Goal: Transaction & Acquisition: Purchase product/service

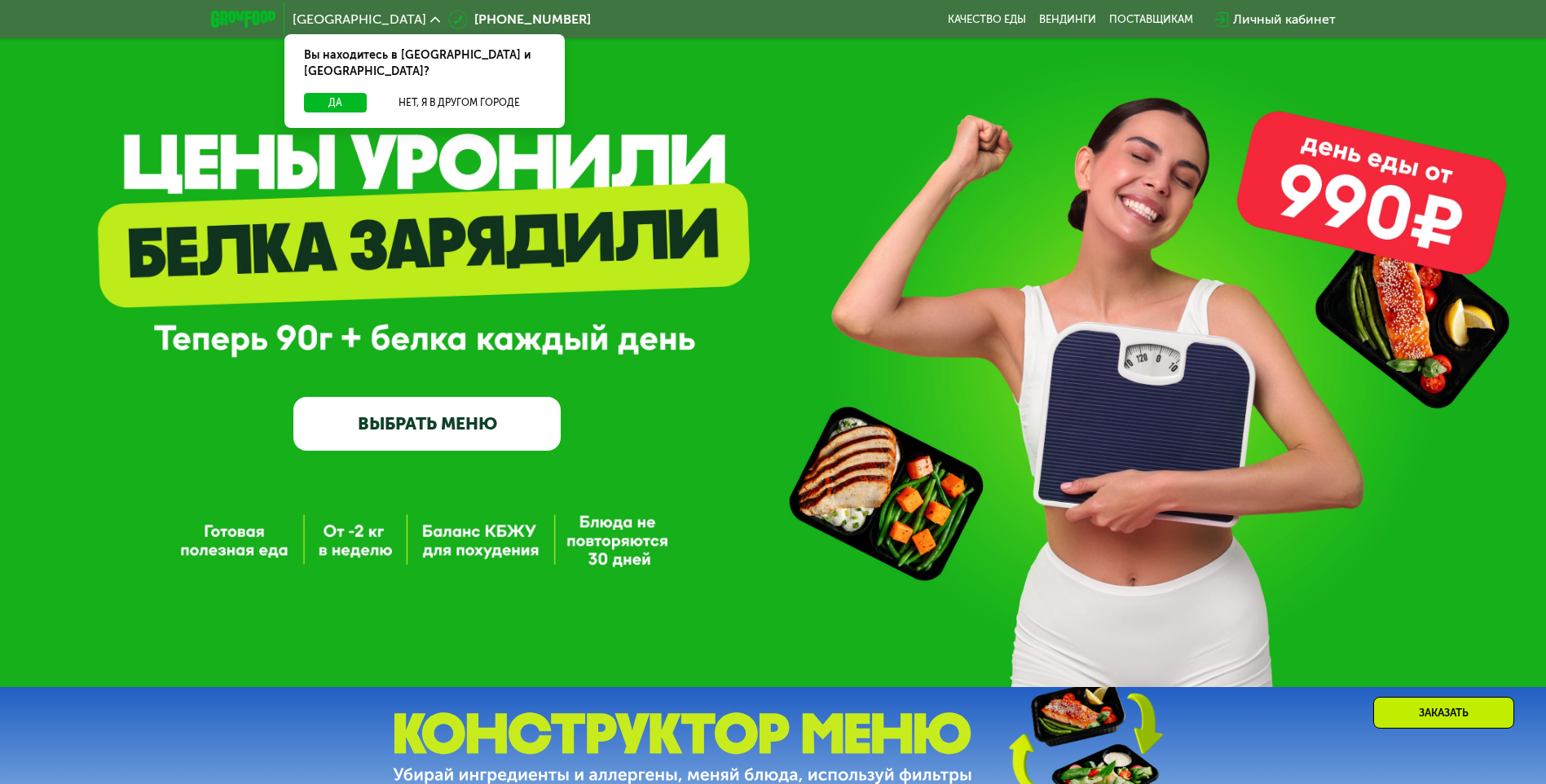
scroll to position [245, 0]
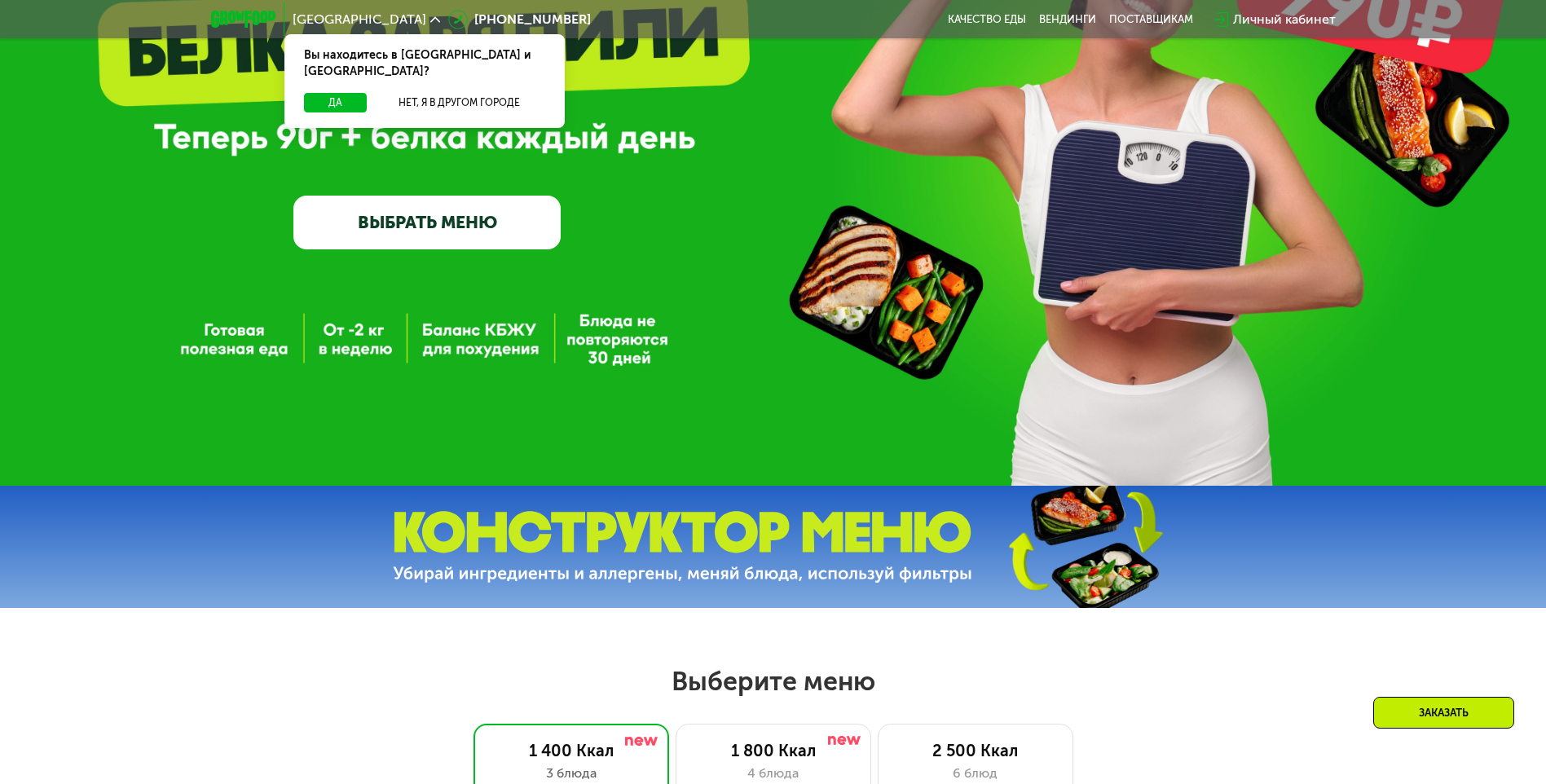
click at [449, 74] on div "Вы находитесь в Москве и обл.?" at bounding box center [425, 63] width 281 height 59
click at [449, 93] on button "Нет, я в другом городе" at bounding box center [459, 102] width 172 height 19
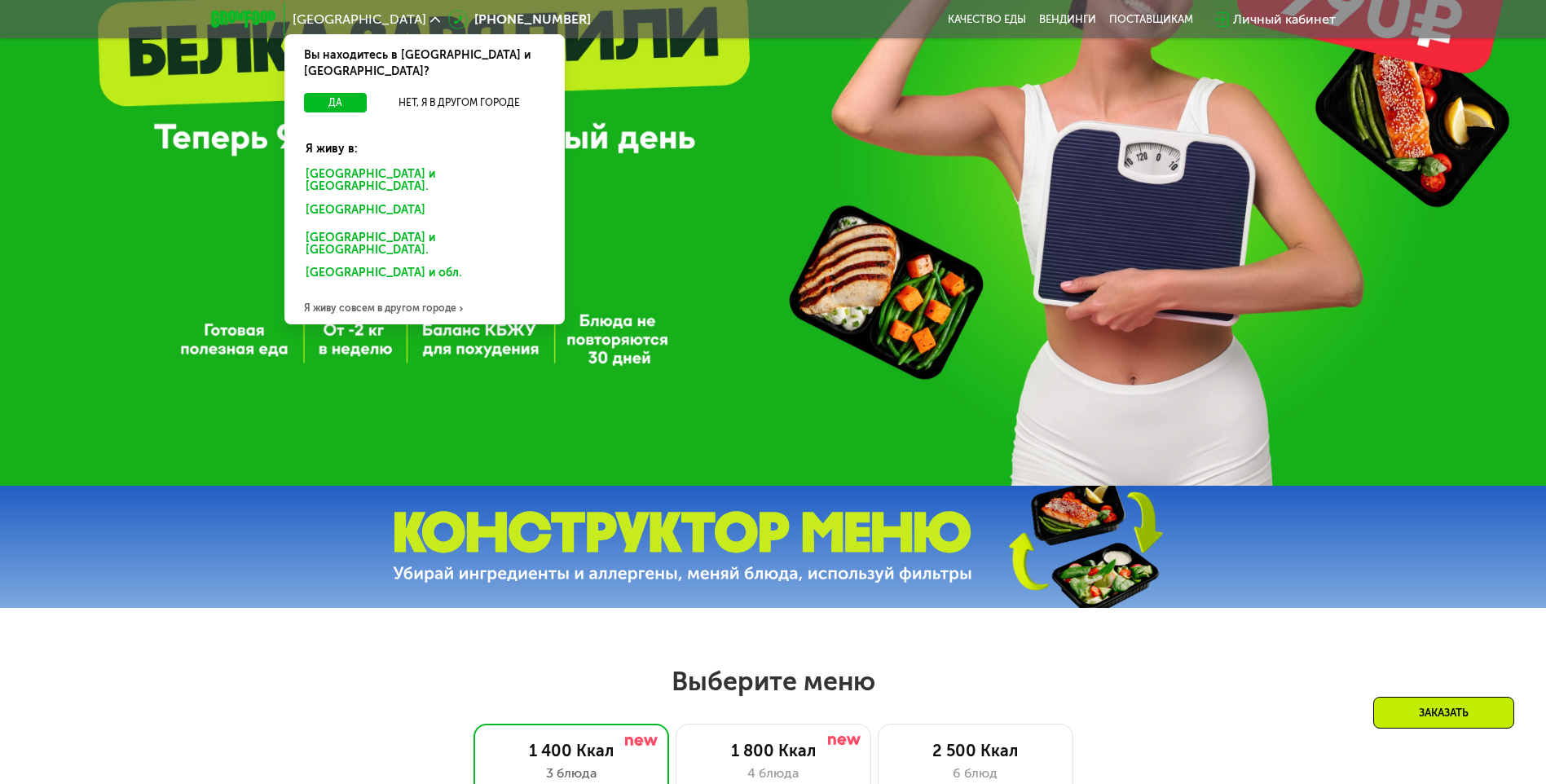
click at [364, 200] on div "Санкт-Петербурге и обл." at bounding box center [421, 213] width 254 height 26
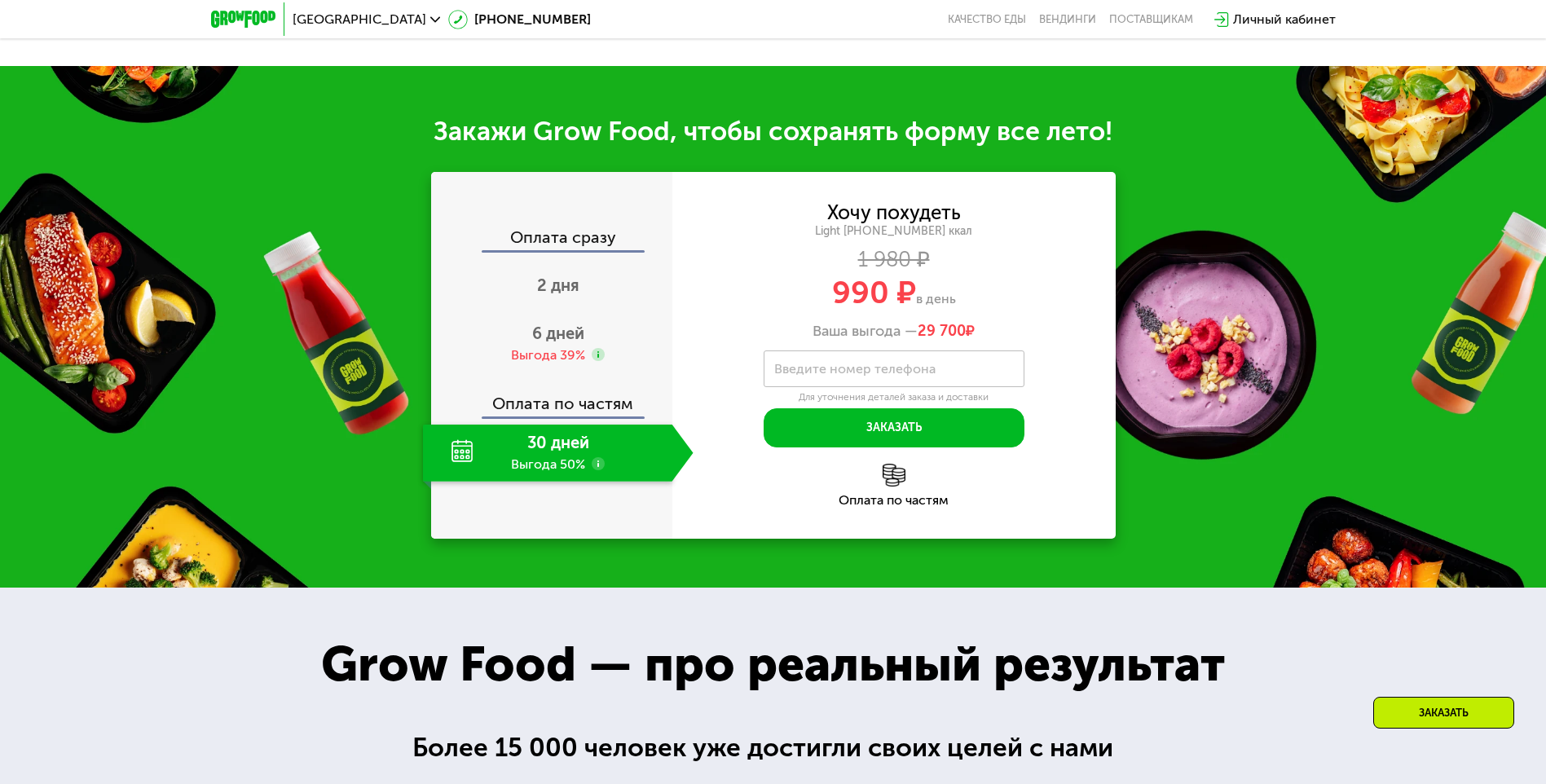
scroll to position [1629, 0]
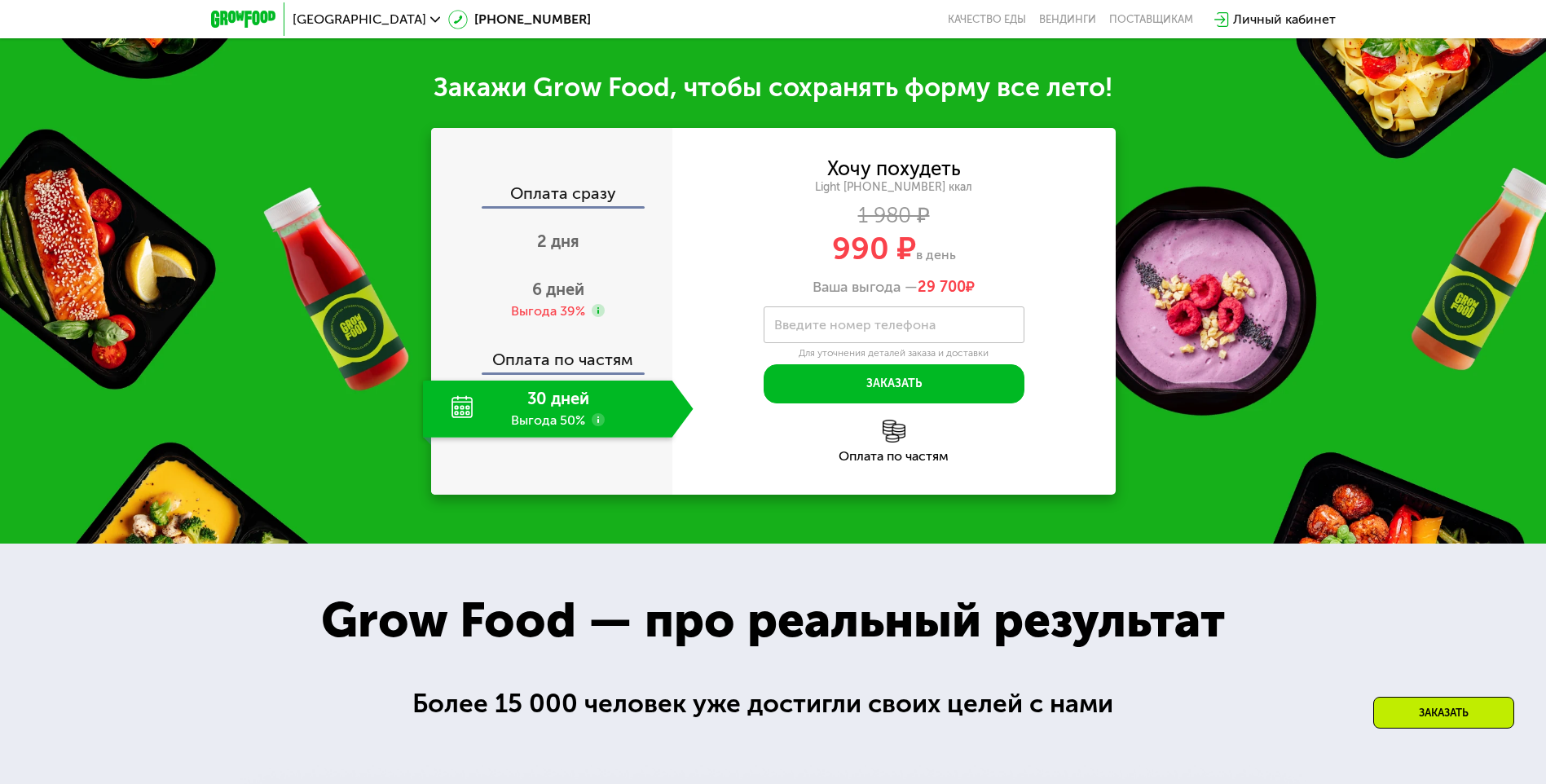
click at [573, 372] on div "Оплата по частям" at bounding box center [552, 353] width 239 height 38
click at [566, 251] on span "2 дня" at bounding box center [558, 240] width 42 height 19
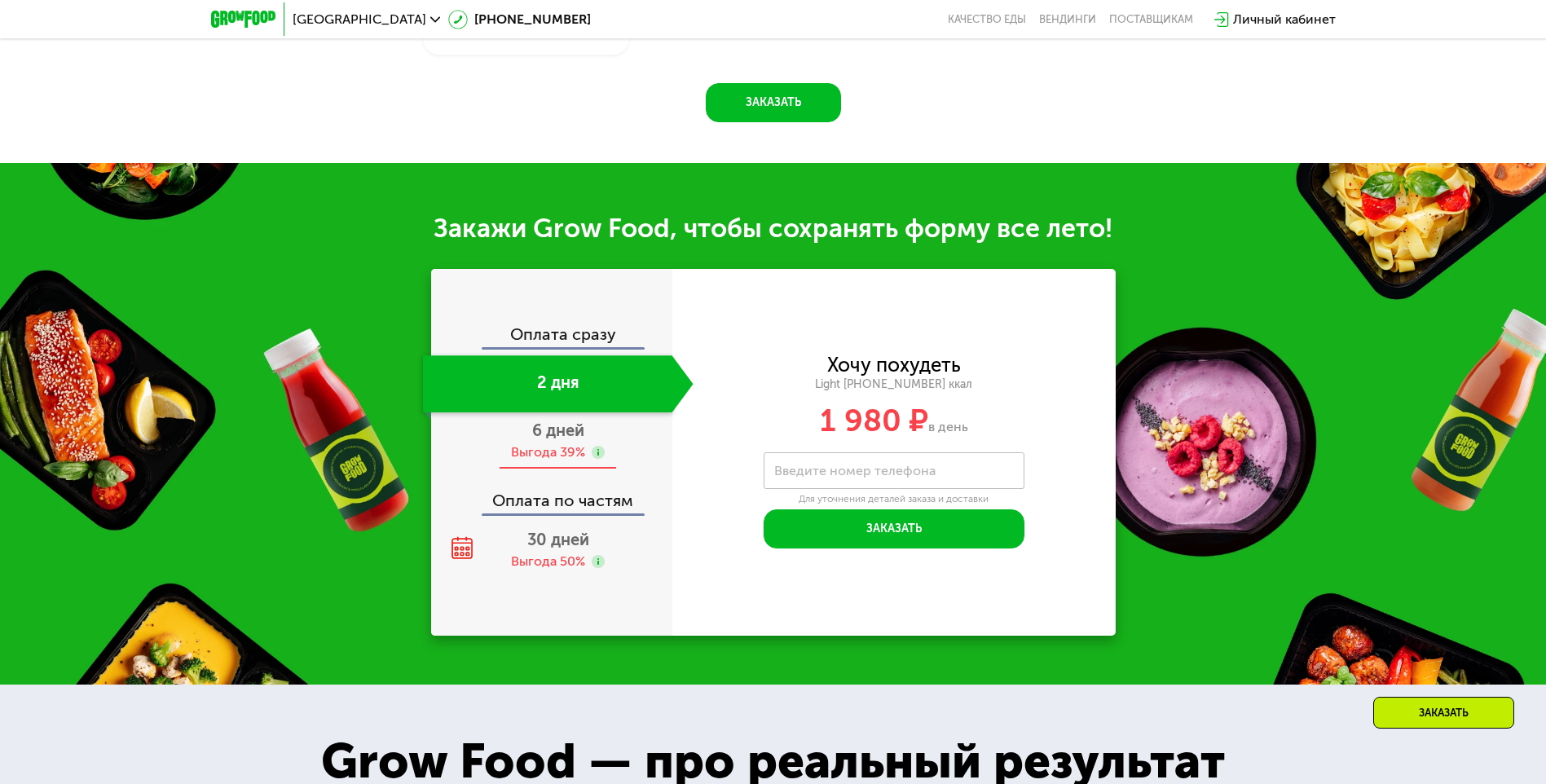
click at [544, 459] on div "Выгода 39%" at bounding box center [548, 452] width 74 height 18
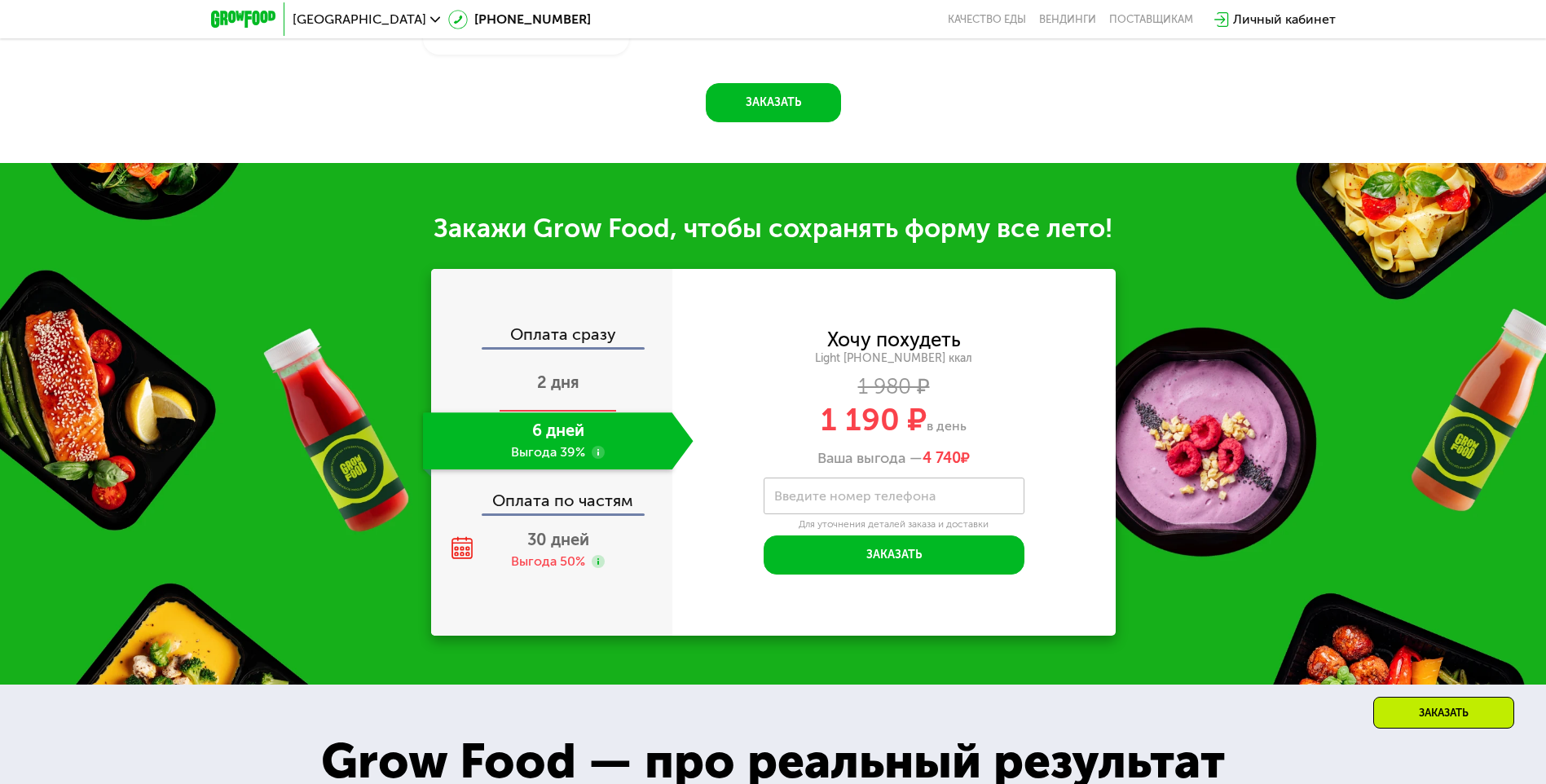
click at [567, 413] on div "2 дня" at bounding box center [558, 383] width 271 height 57
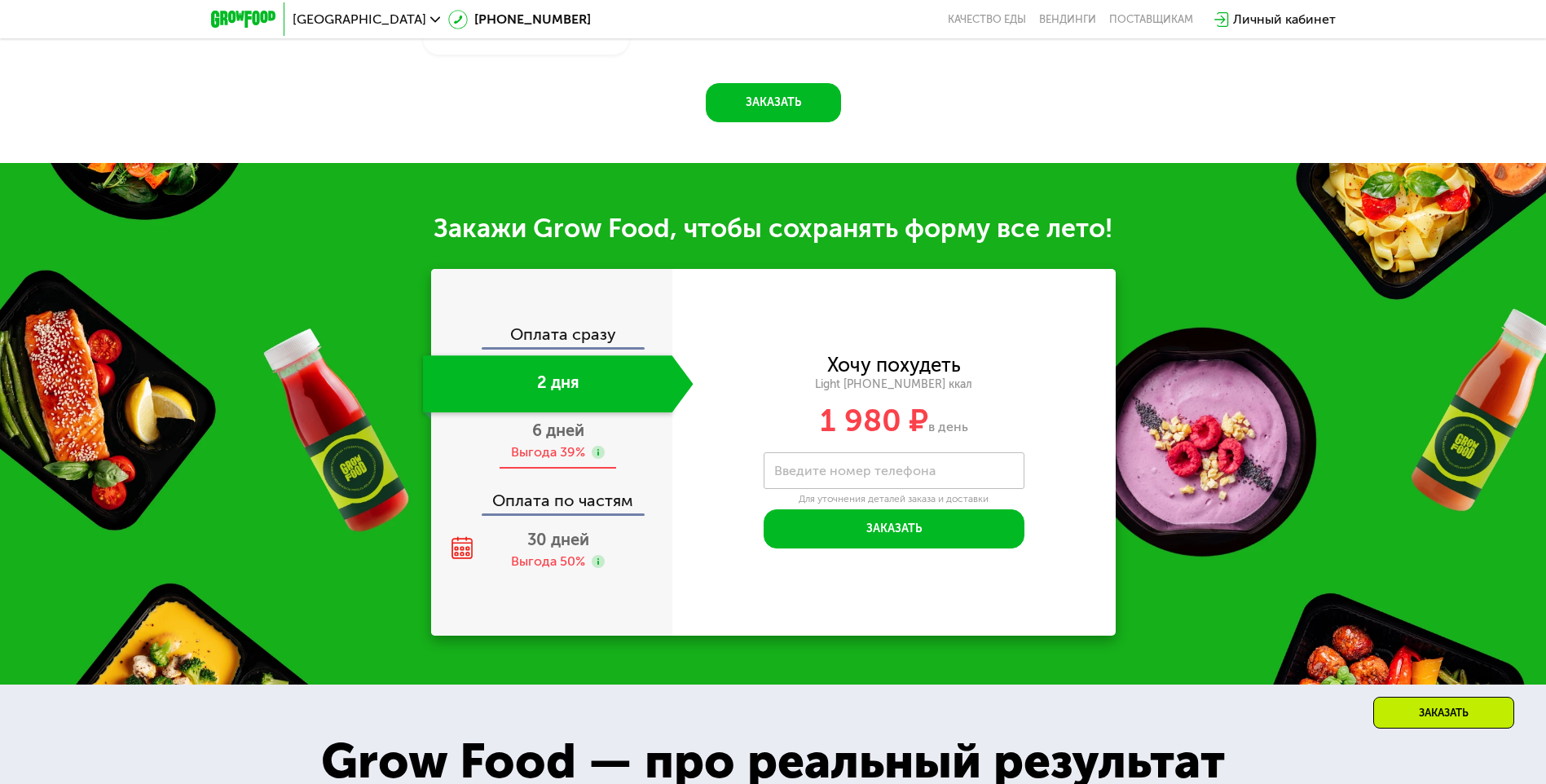
click at [546, 453] on div "Выгода 39%" at bounding box center [548, 452] width 74 height 18
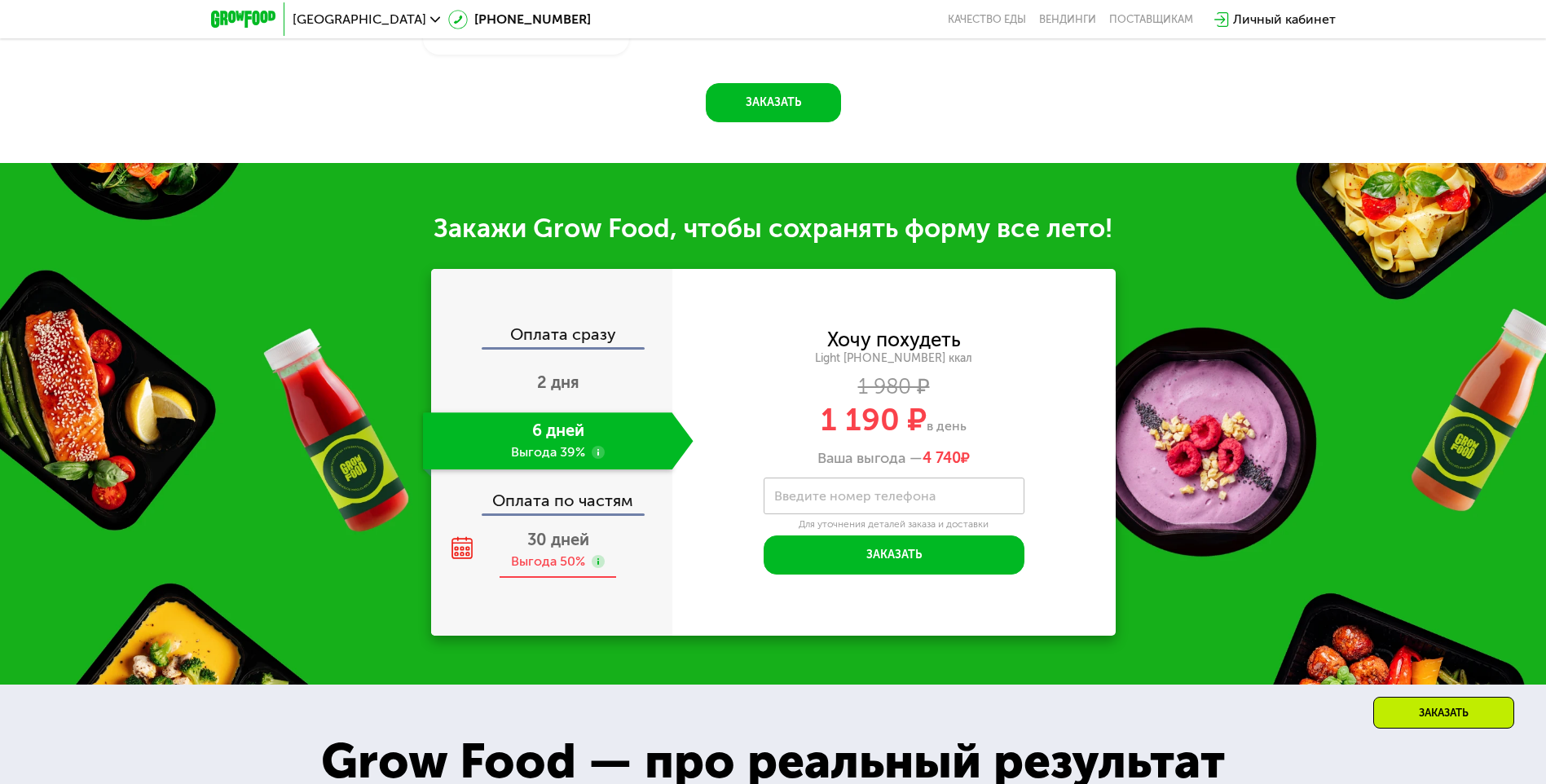
click at [534, 549] on span "30 дней" at bounding box center [559, 538] width 62 height 19
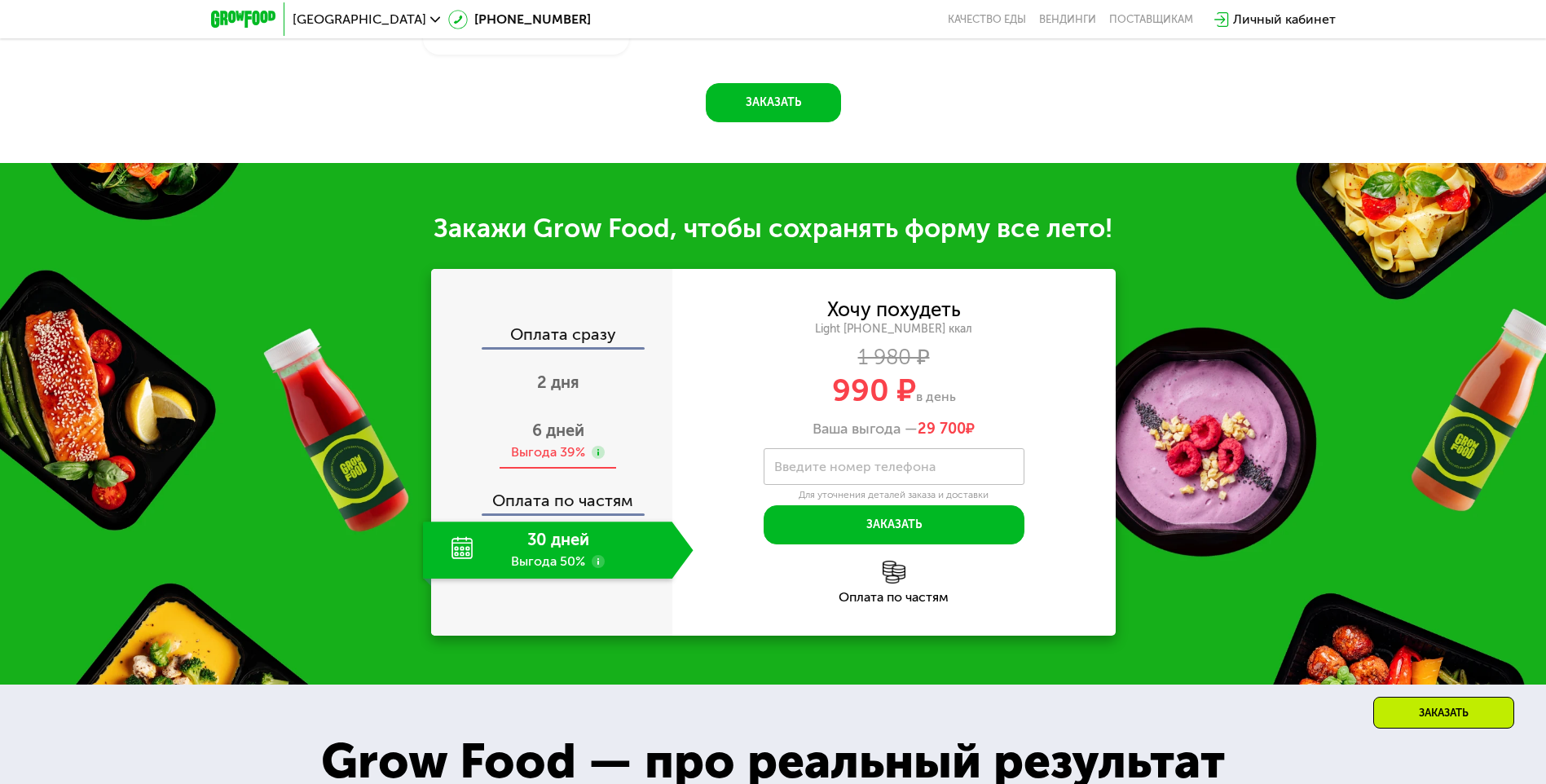
click at [539, 440] on span "6 дней" at bounding box center [558, 429] width 52 height 19
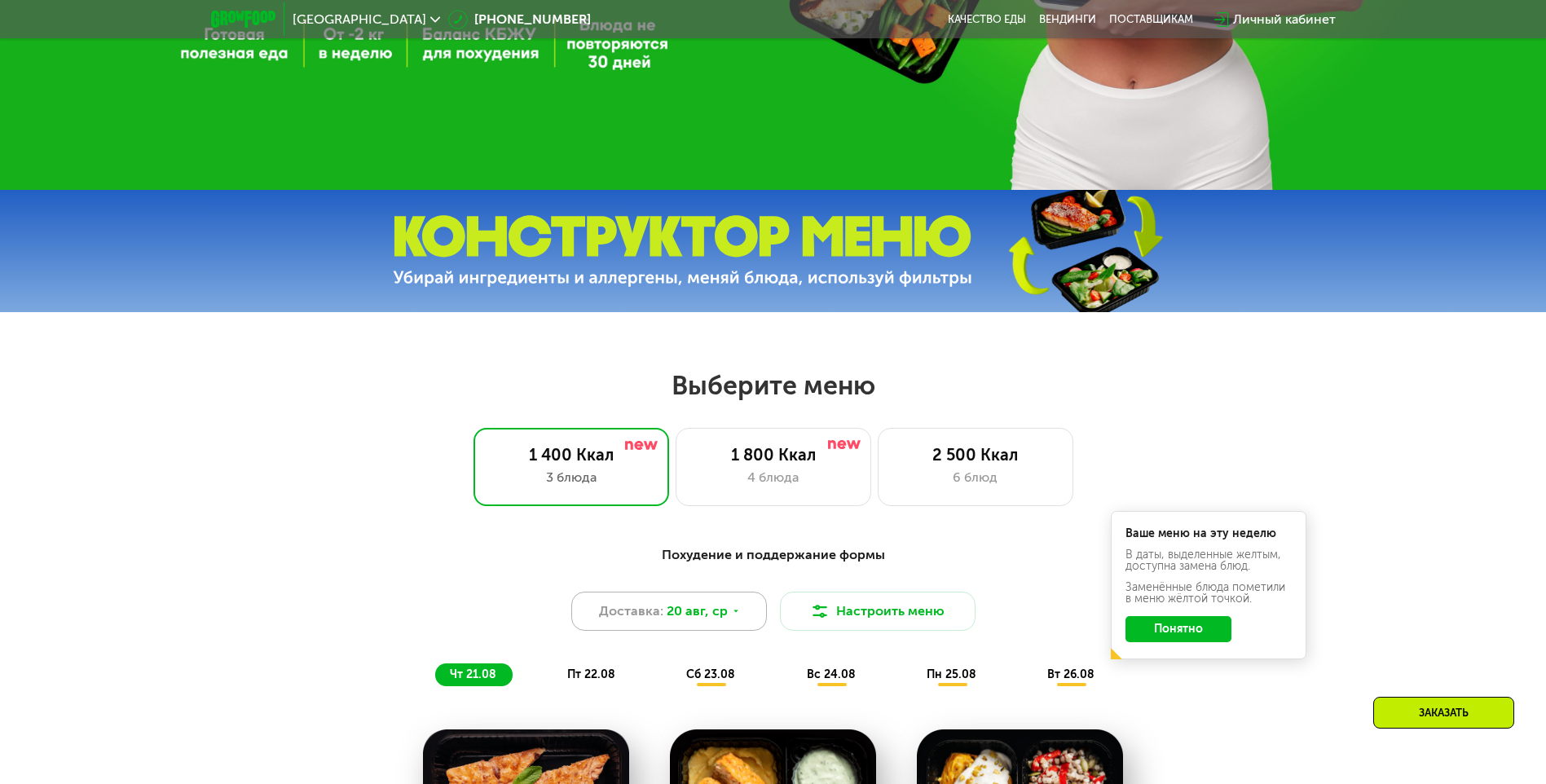
scroll to position [652, 0]
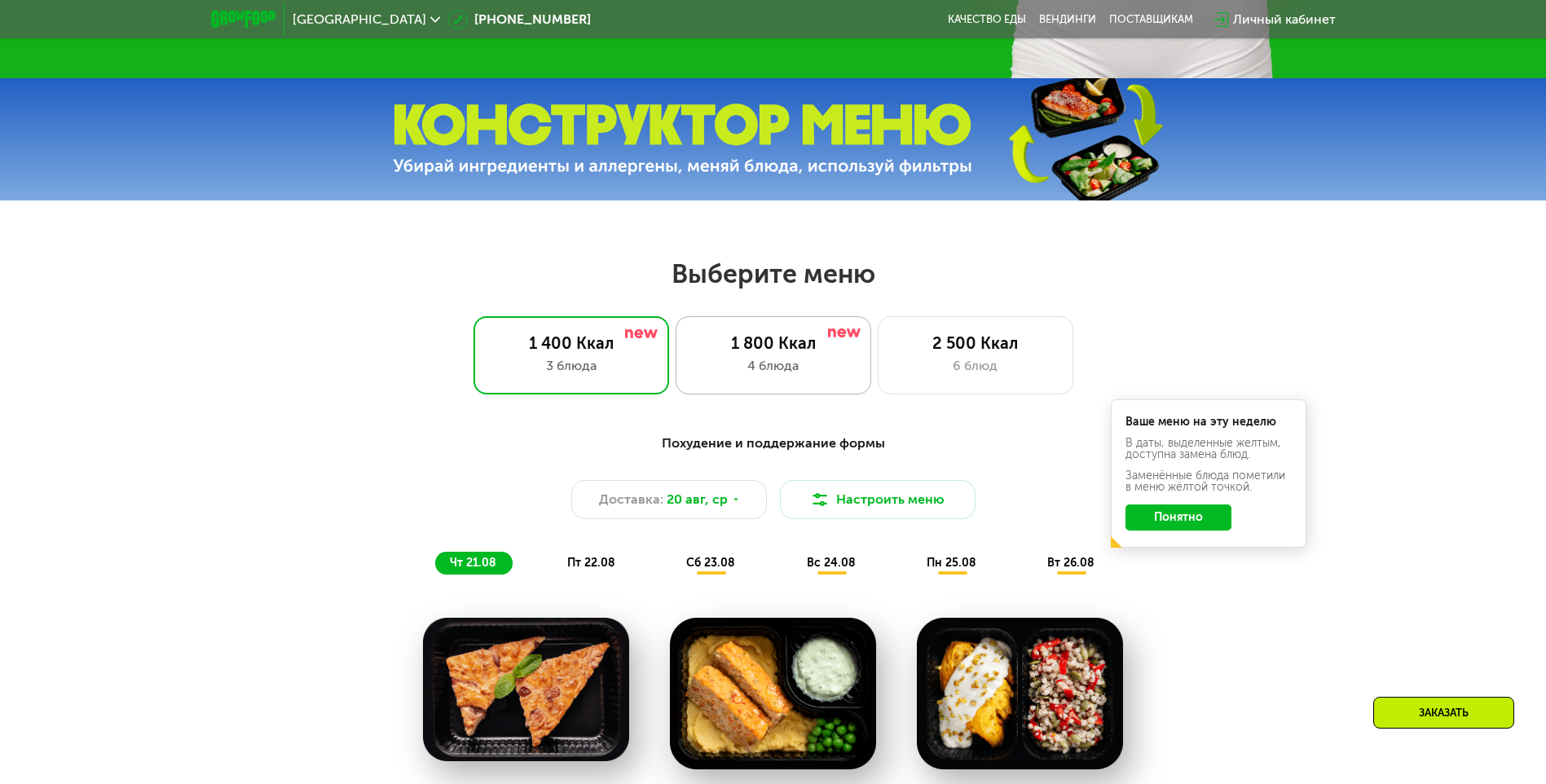
click at [781, 343] on div "1 800 Ккал" at bounding box center [773, 342] width 161 height 19
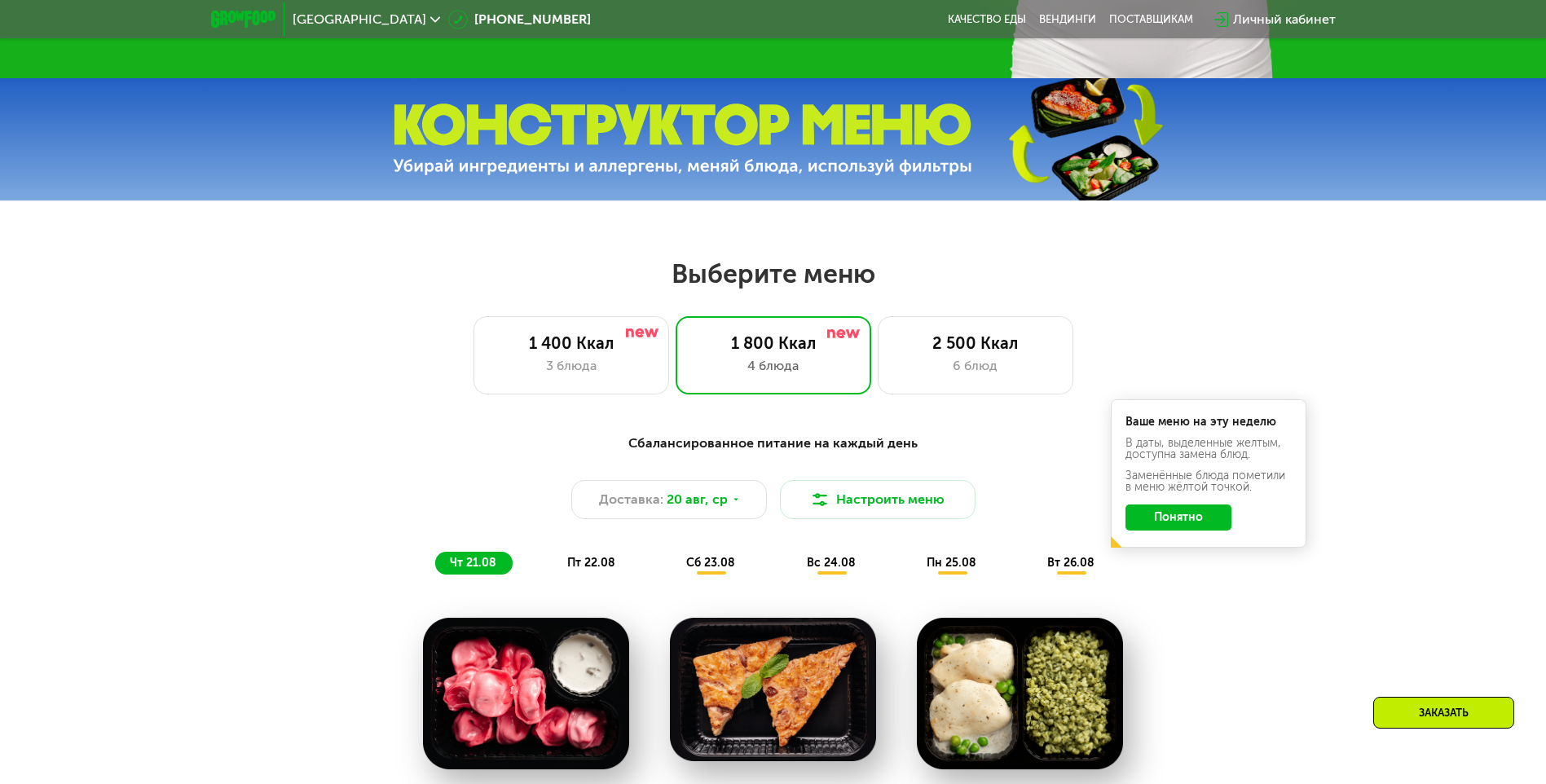
click at [1196, 522] on button "Понятно" at bounding box center [1178, 517] width 106 height 26
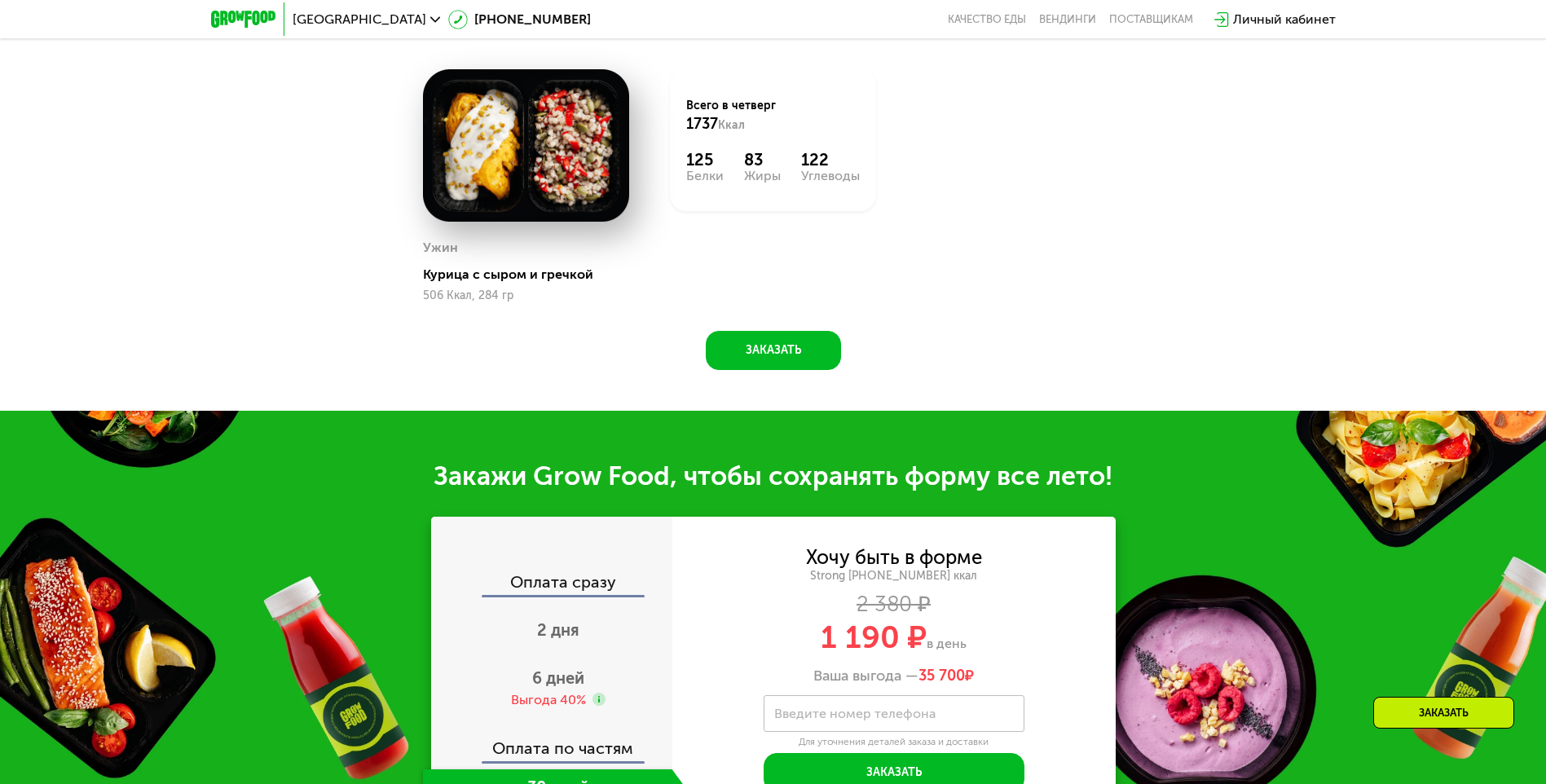
scroll to position [1629, 0]
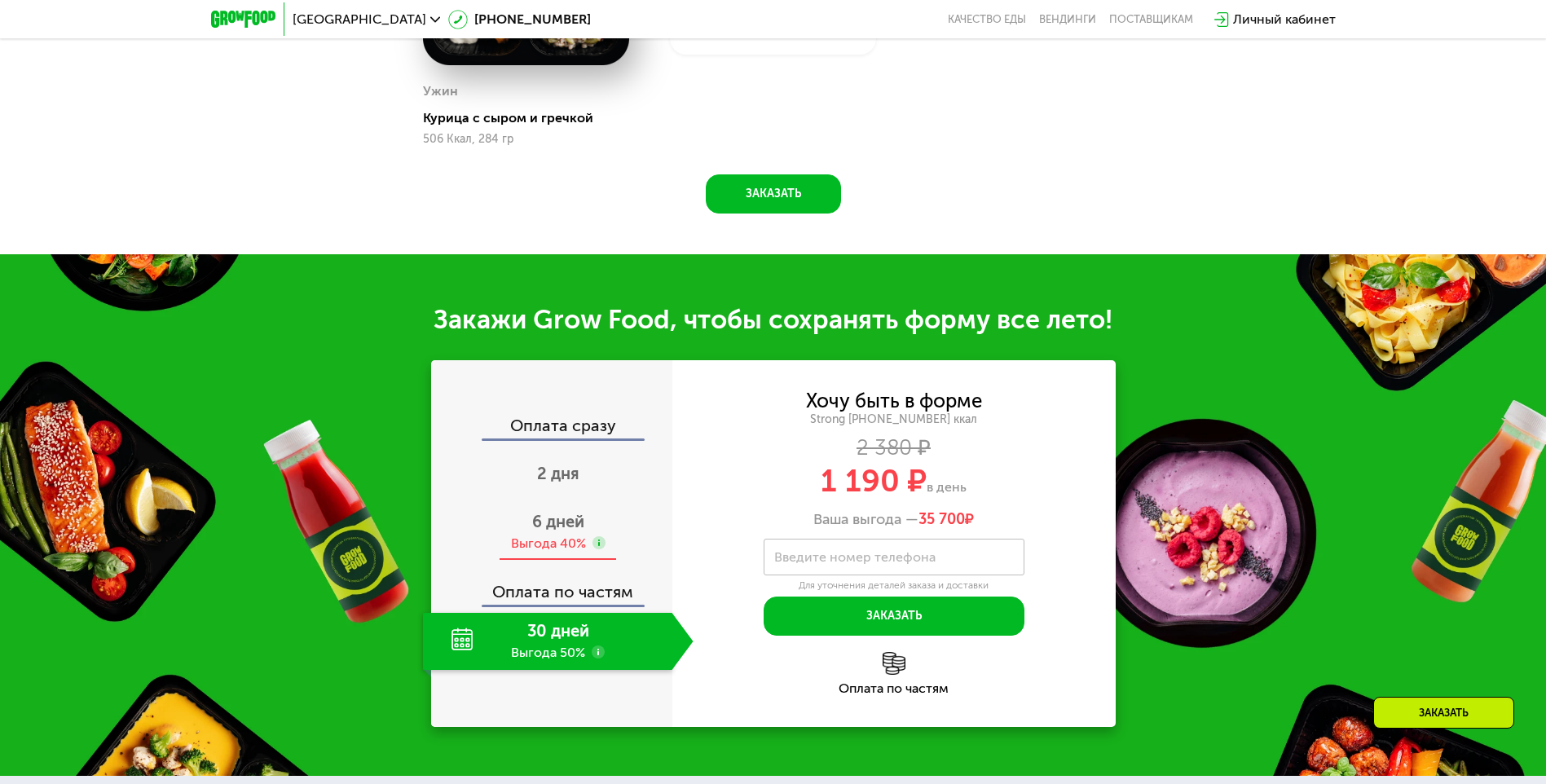
click at [566, 536] on div "6 дней Выгода 40%" at bounding box center [558, 532] width 271 height 57
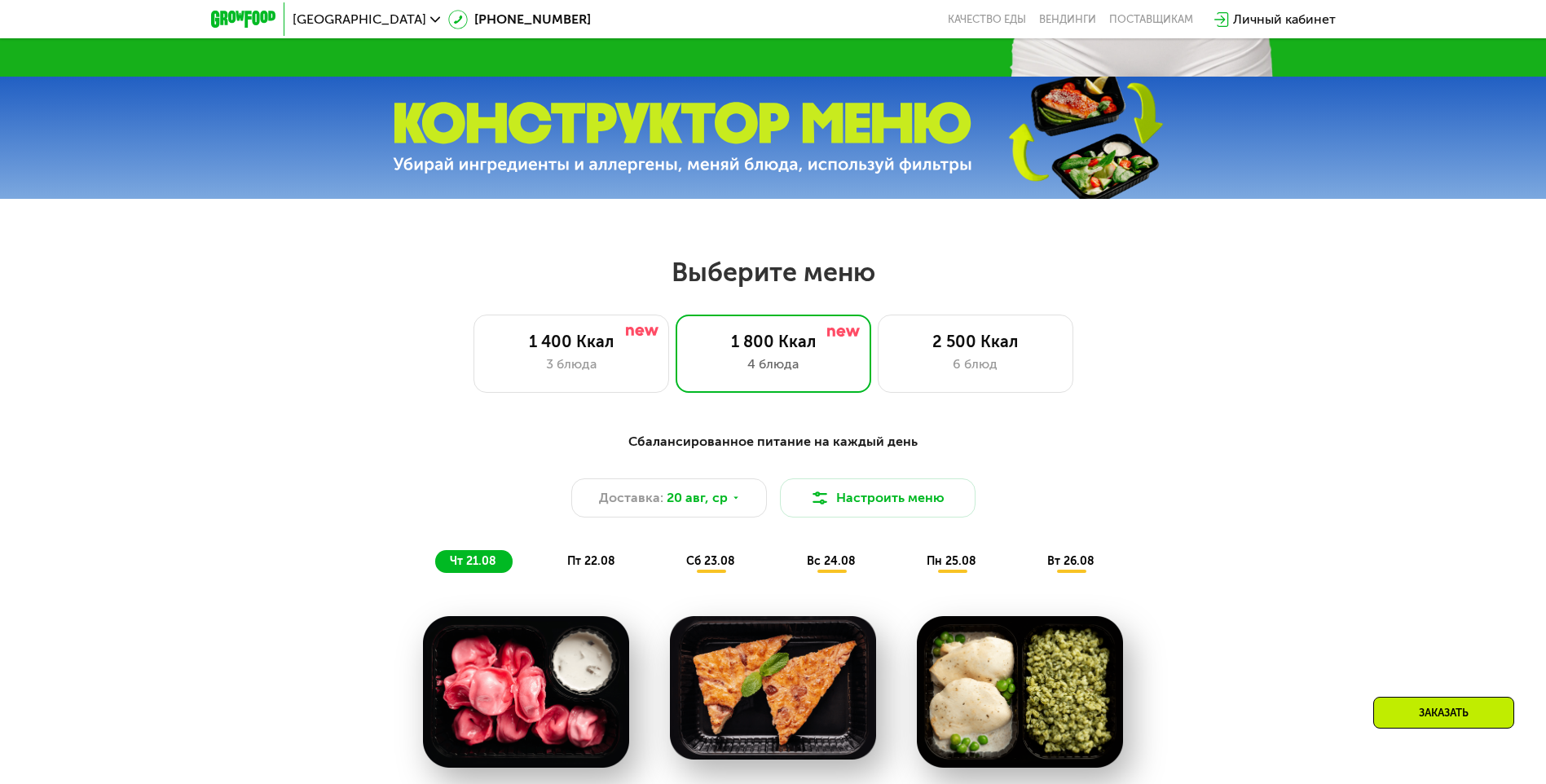
scroll to position [652, 0]
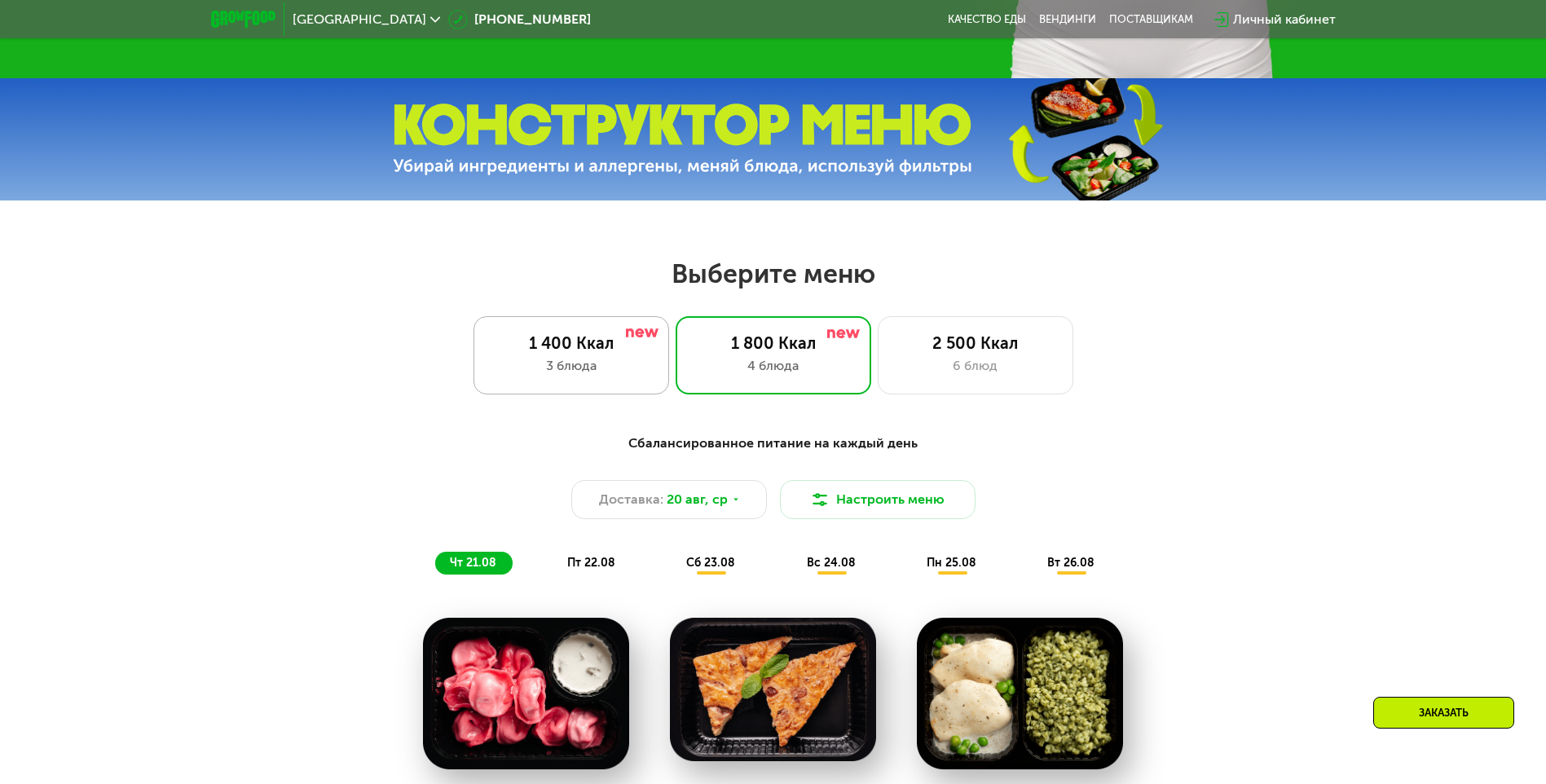
click at [566, 353] on div "1 400 Ккал" at bounding box center [572, 342] width 161 height 19
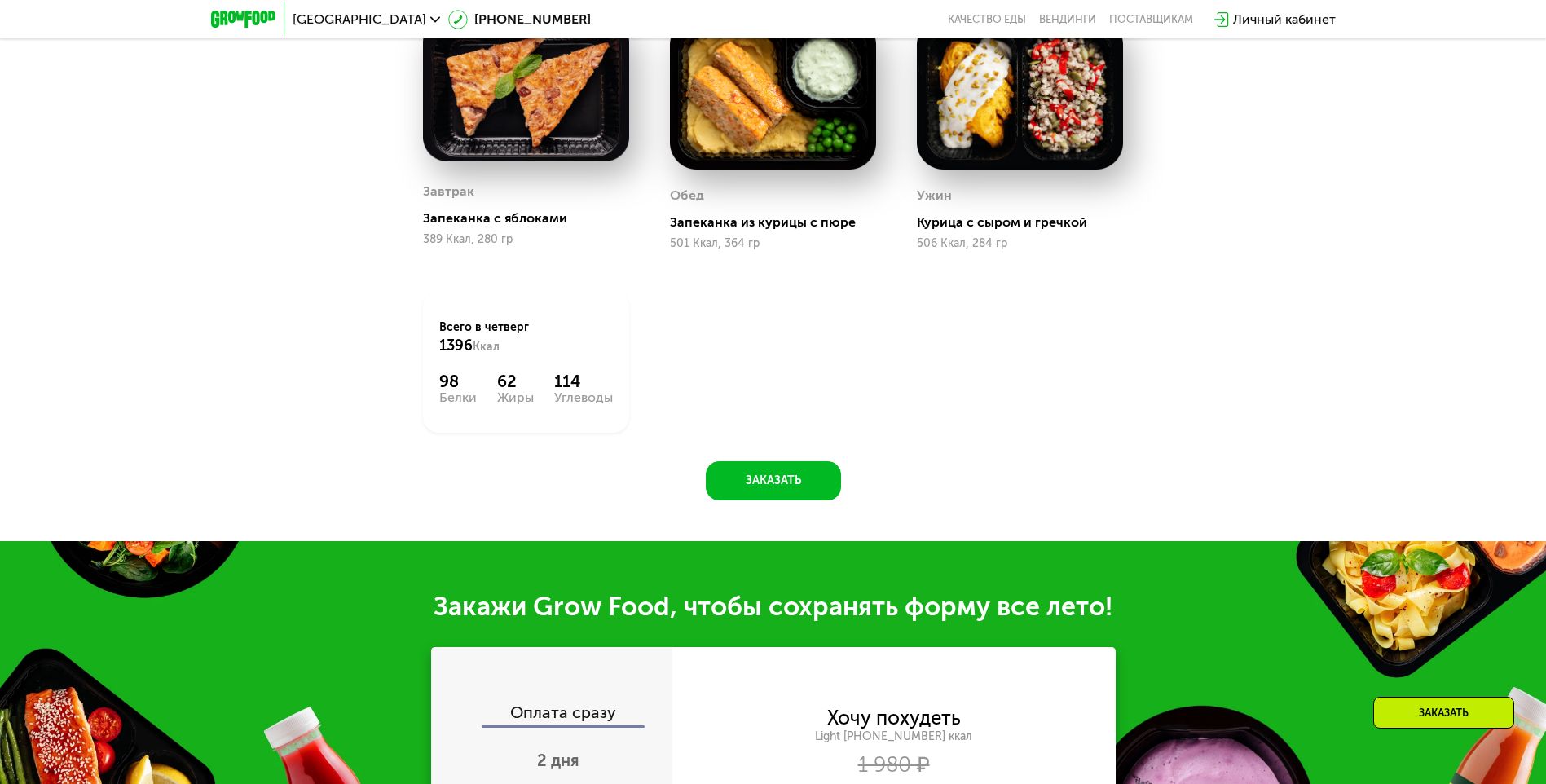
scroll to position [1629, 0]
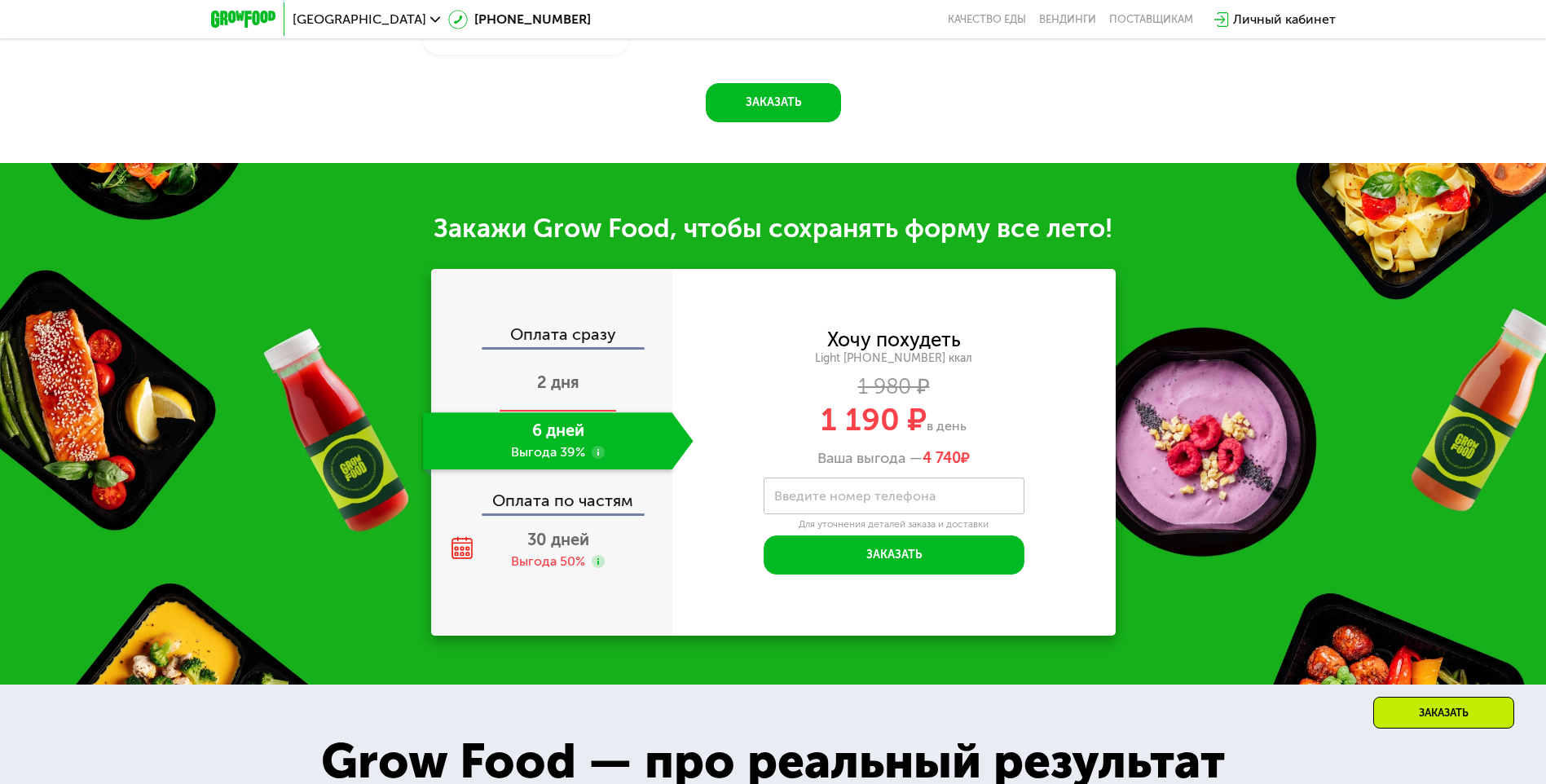
click at [565, 381] on span "2 дня" at bounding box center [558, 381] width 42 height 19
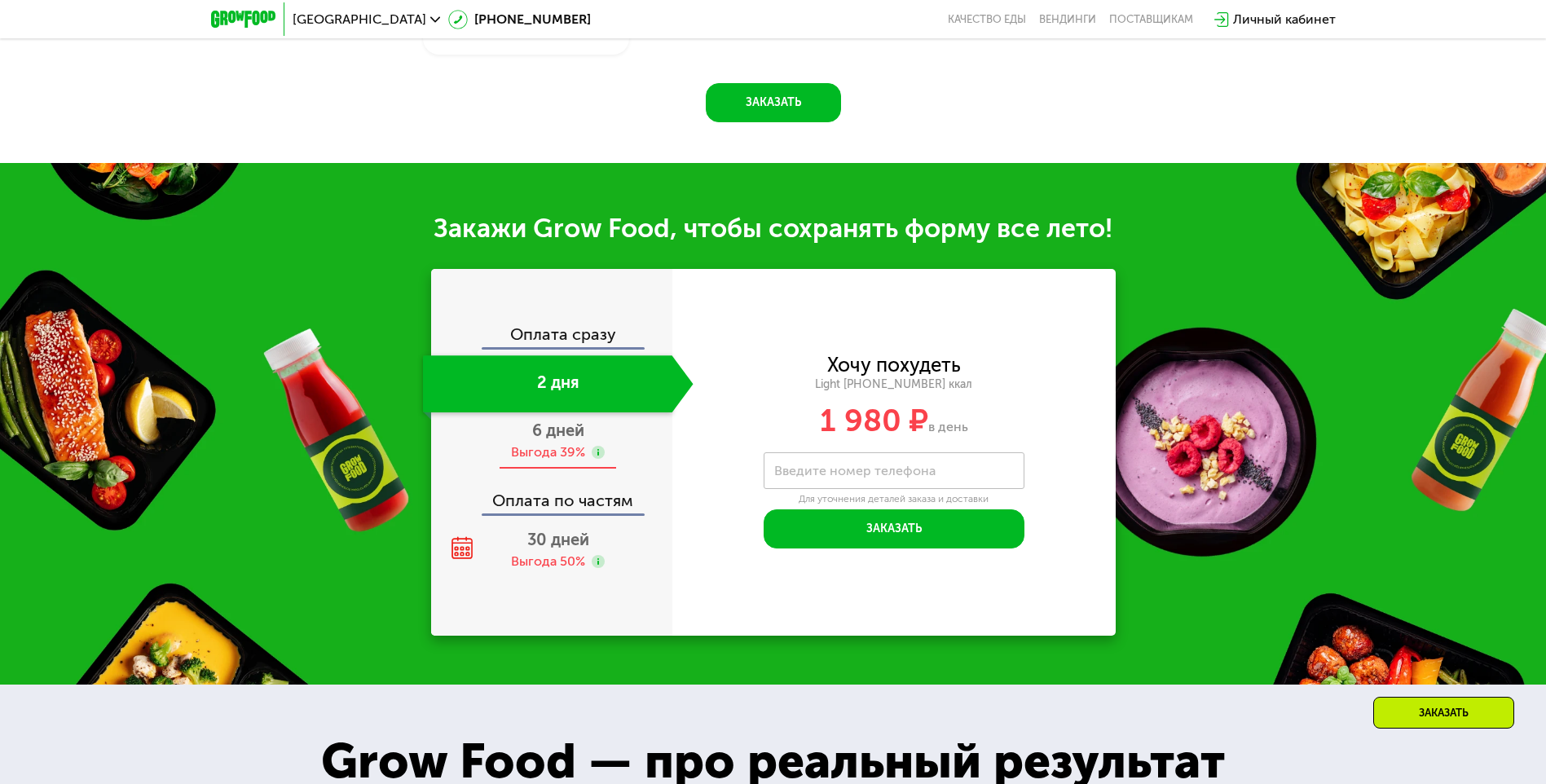
click at [547, 458] on div "Выгода 39%" at bounding box center [548, 452] width 74 height 18
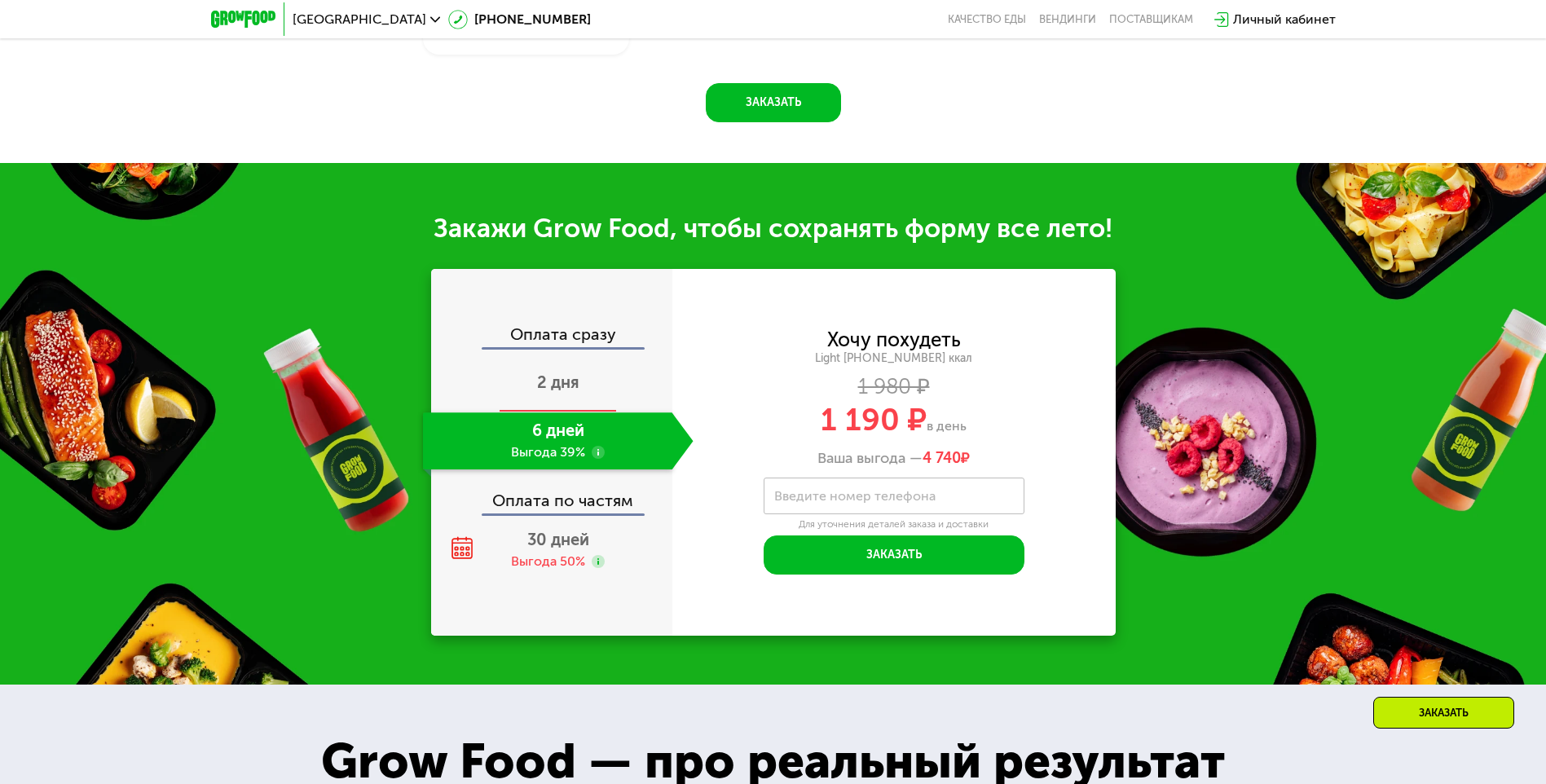
click at [539, 413] on div "2 дня" at bounding box center [558, 383] width 271 height 57
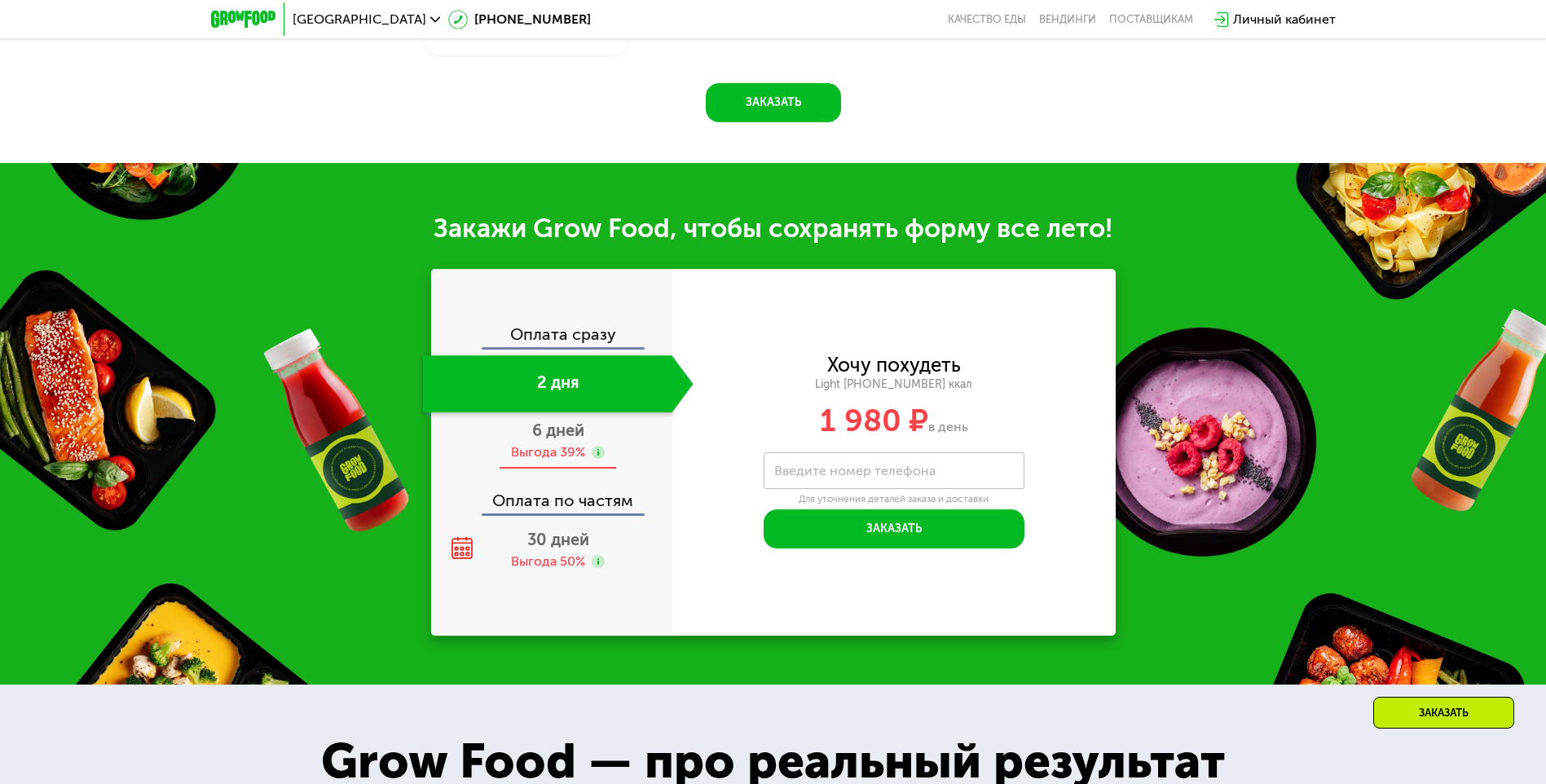
click at [549, 459] on div "Выгода 39%" at bounding box center [548, 452] width 74 height 18
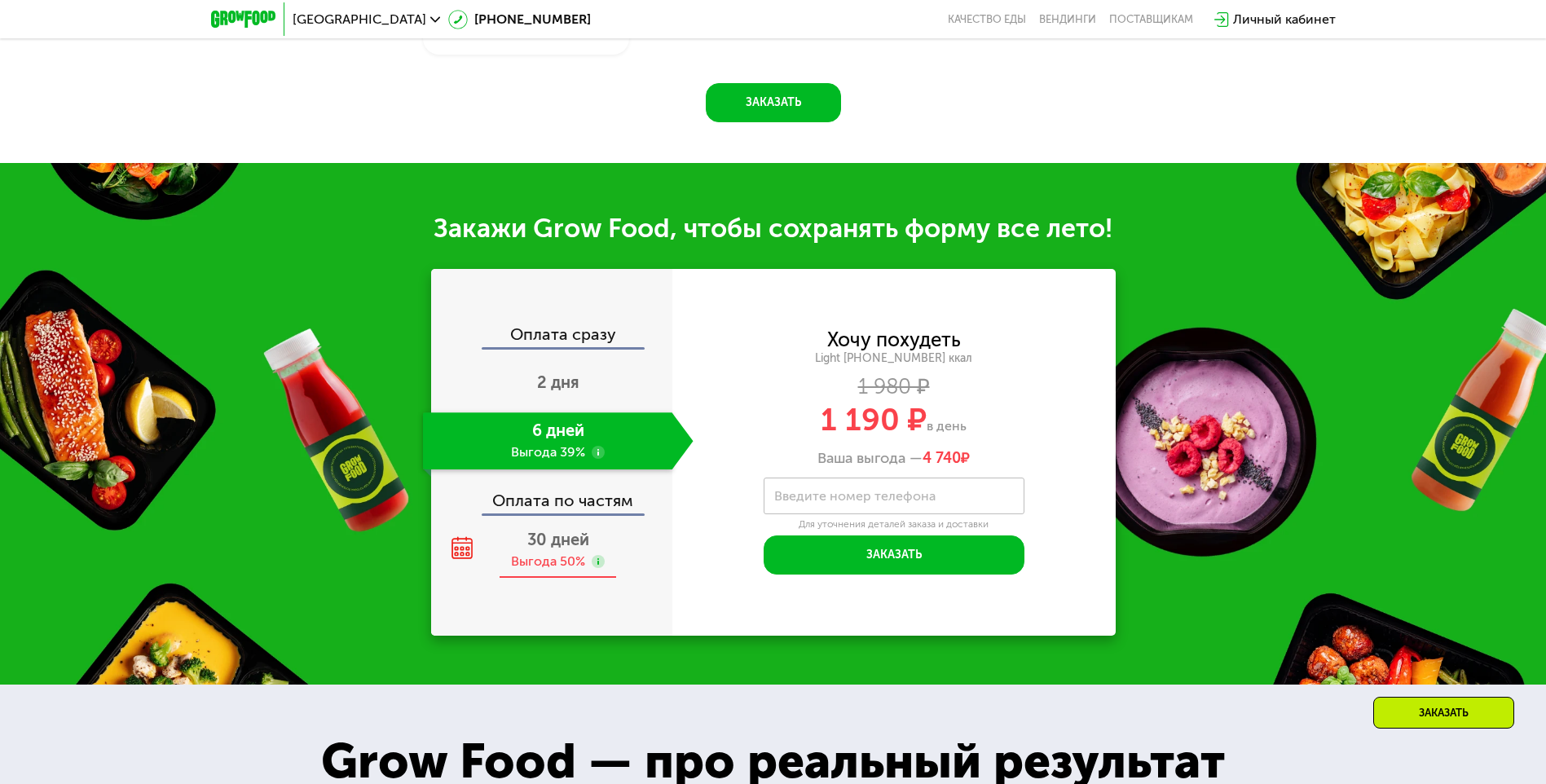
click at [562, 561] on div "Выгода 50%" at bounding box center [548, 561] width 74 height 18
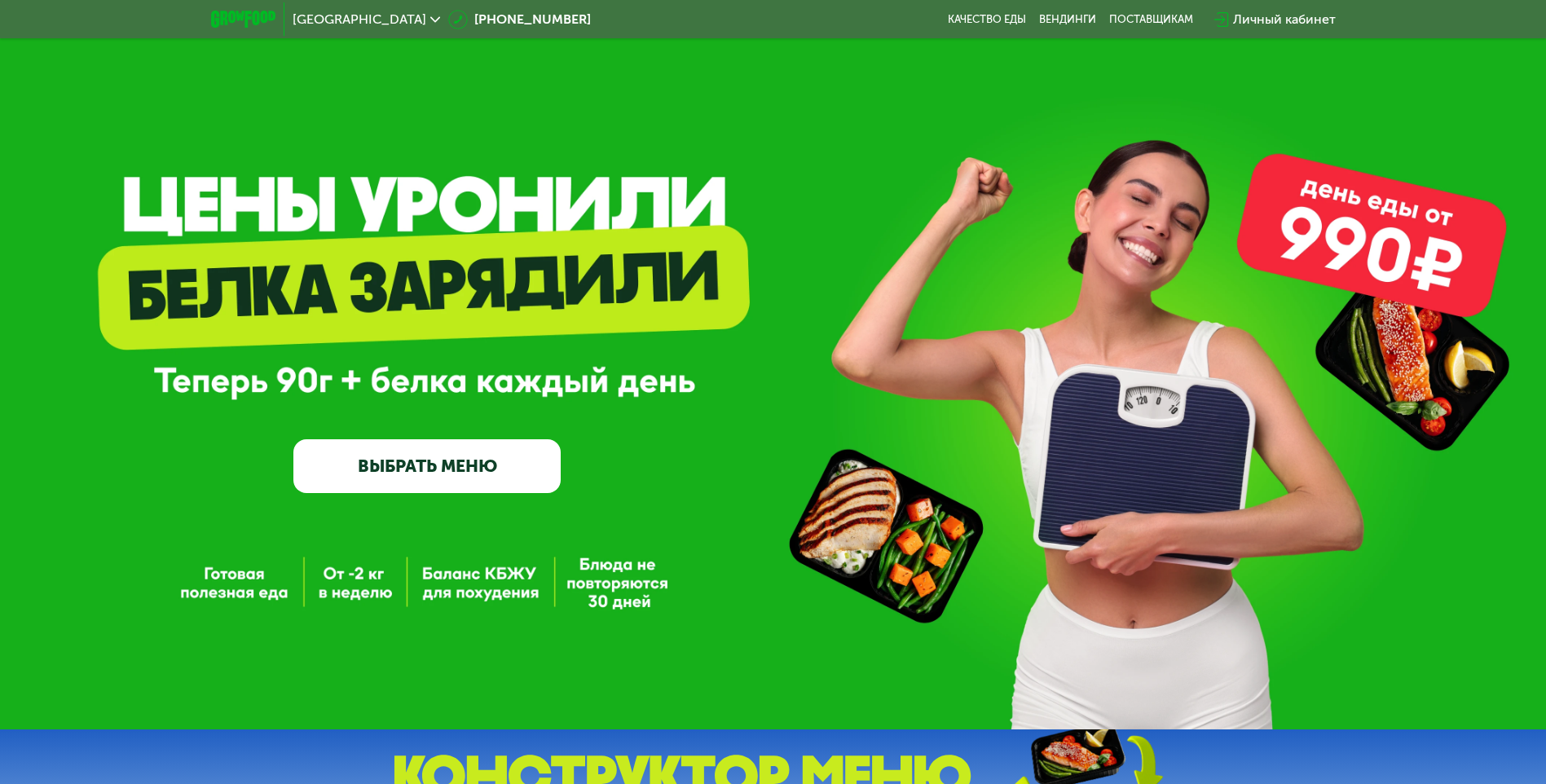
scroll to position [0, 0]
